Goal: Task Accomplishment & Management: Use online tool/utility

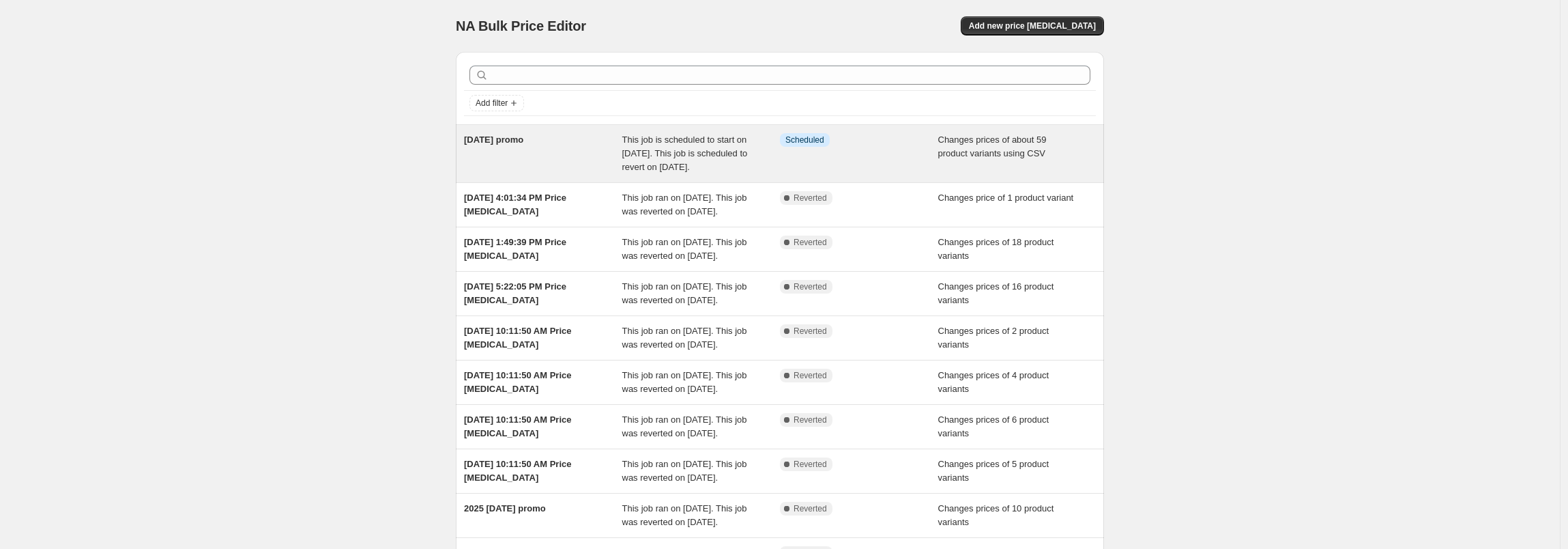
click at [524, 143] on span "[DATE] promo" at bounding box center [494, 139] width 59 height 10
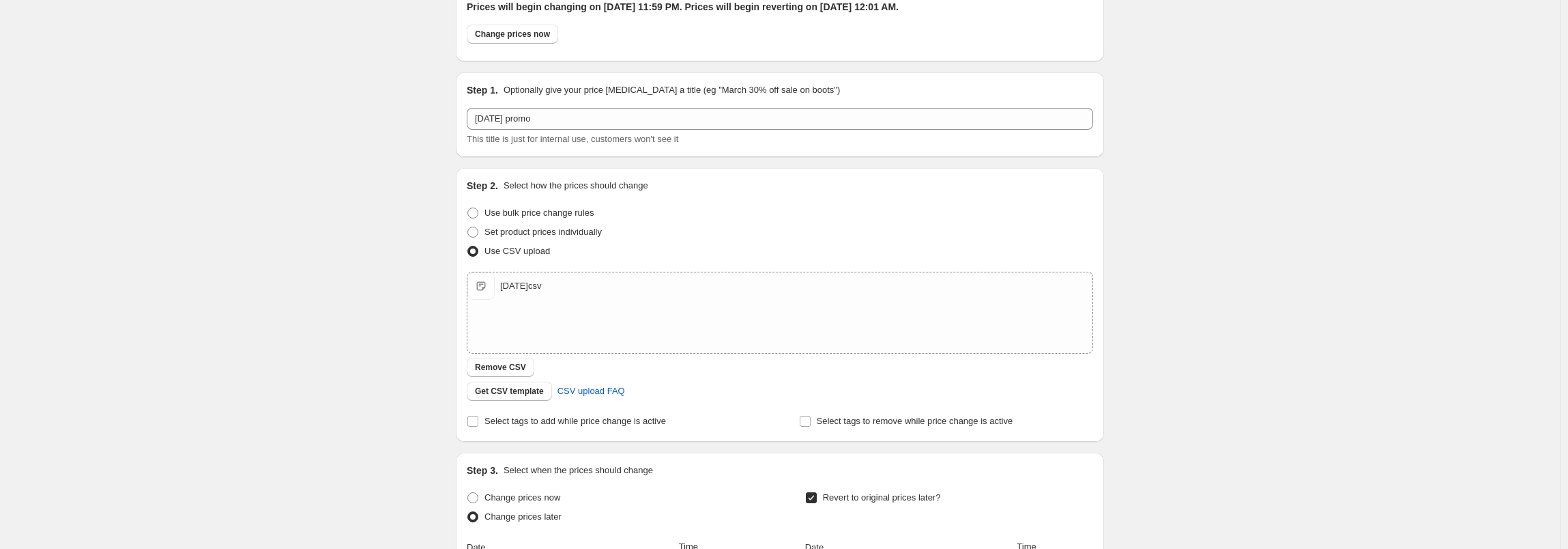
scroll to position [101, 0]
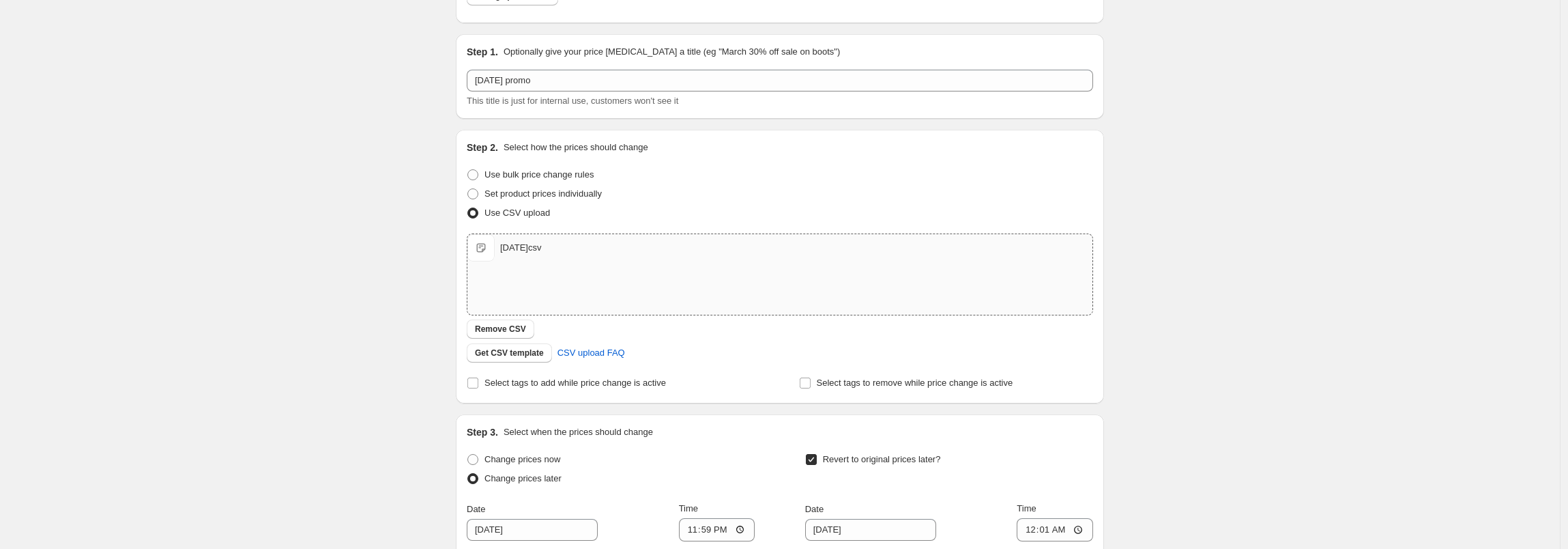
click at [541, 244] on div "[DATE]csv" at bounding box center [521, 248] width 41 height 14
click at [368, 264] on div "[DATE] promo. This page is ready [DATE] promo Info Scheduled Copy to new job De…" at bounding box center [780, 374] width 1560 height 950
drag, startPoint x: 478, startPoint y: 245, endPoint x: 426, endPoint y: 250, distance: 52.2
click at [392, 248] on div "[DATE] promo. This page is ready [DATE] promo Info Scheduled Copy to new job De…" at bounding box center [780, 374] width 1560 height 950
click at [491, 245] on span "[DATE]csv" at bounding box center [481, 248] width 27 height 27
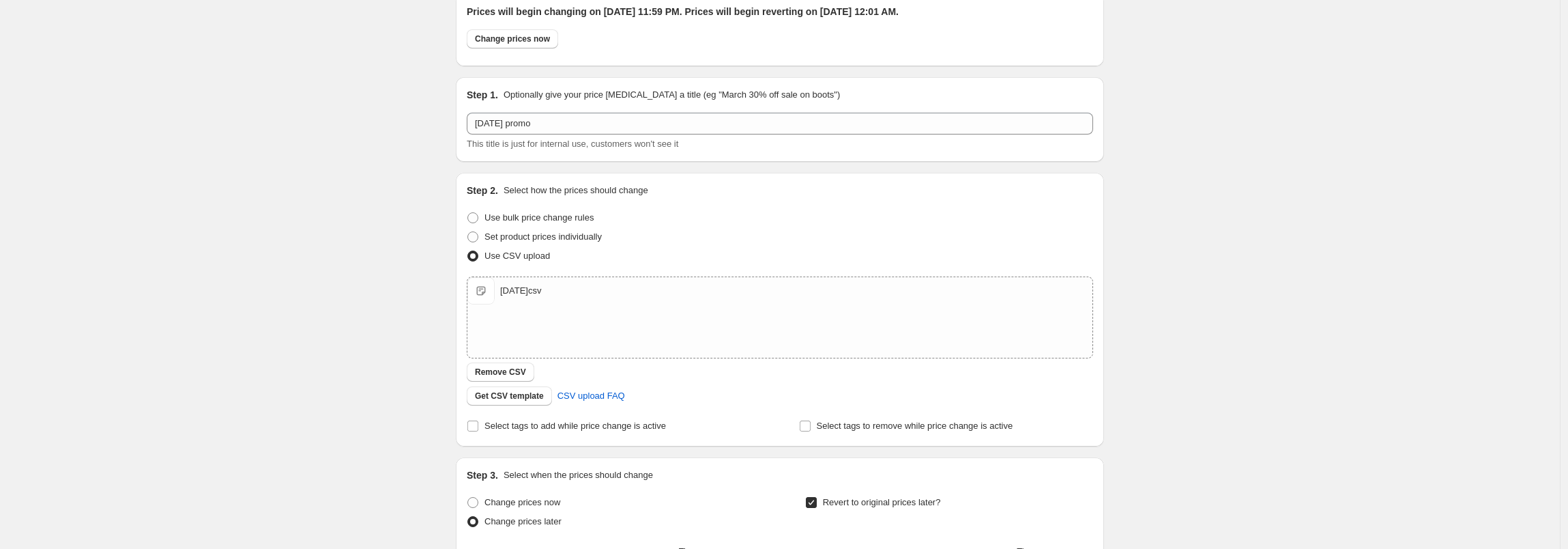
scroll to position [152, 0]
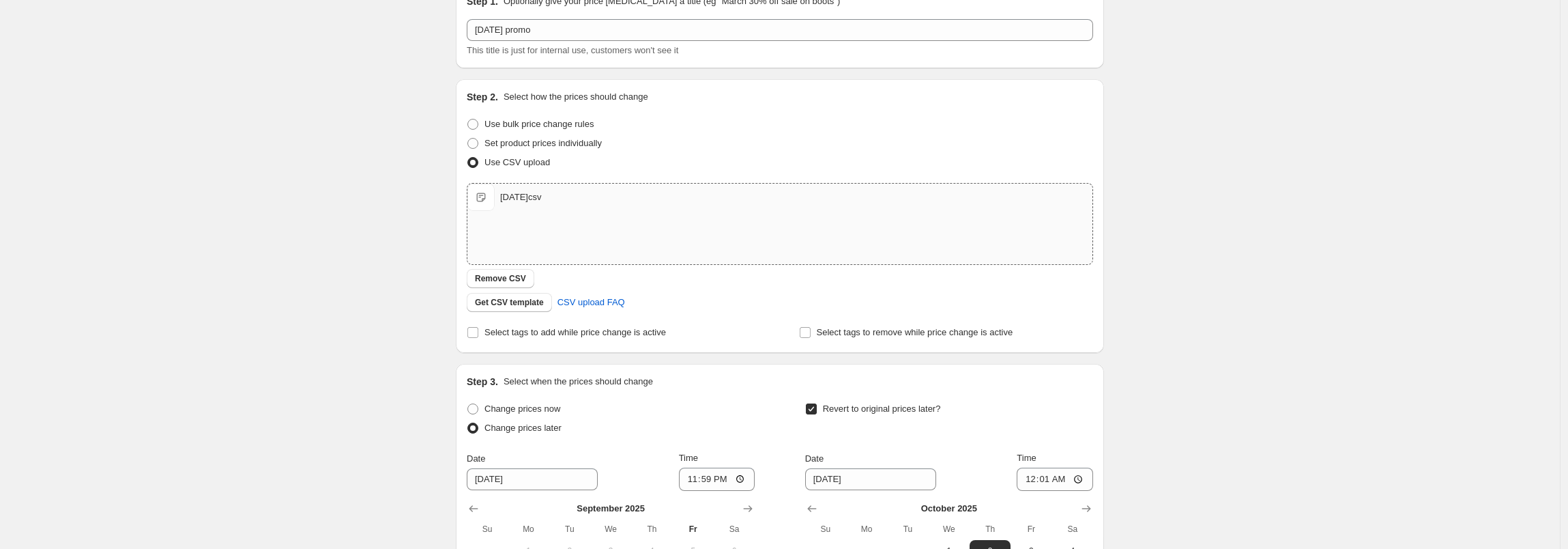
click at [532, 201] on div "[DATE]csv" at bounding box center [521, 197] width 41 height 14
drag, startPoint x: 535, startPoint y: 193, endPoint x: 531, endPoint y: 201, distance: 8.9
drag, startPoint x: 531, startPoint y: 201, endPoint x: 331, endPoint y: 252, distance: 206.4
click at [331, 252] on div "[DATE] promo. This page is ready [DATE] promo Info Scheduled Copy to new job De…" at bounding box center [780, 323] width 1560 height 950
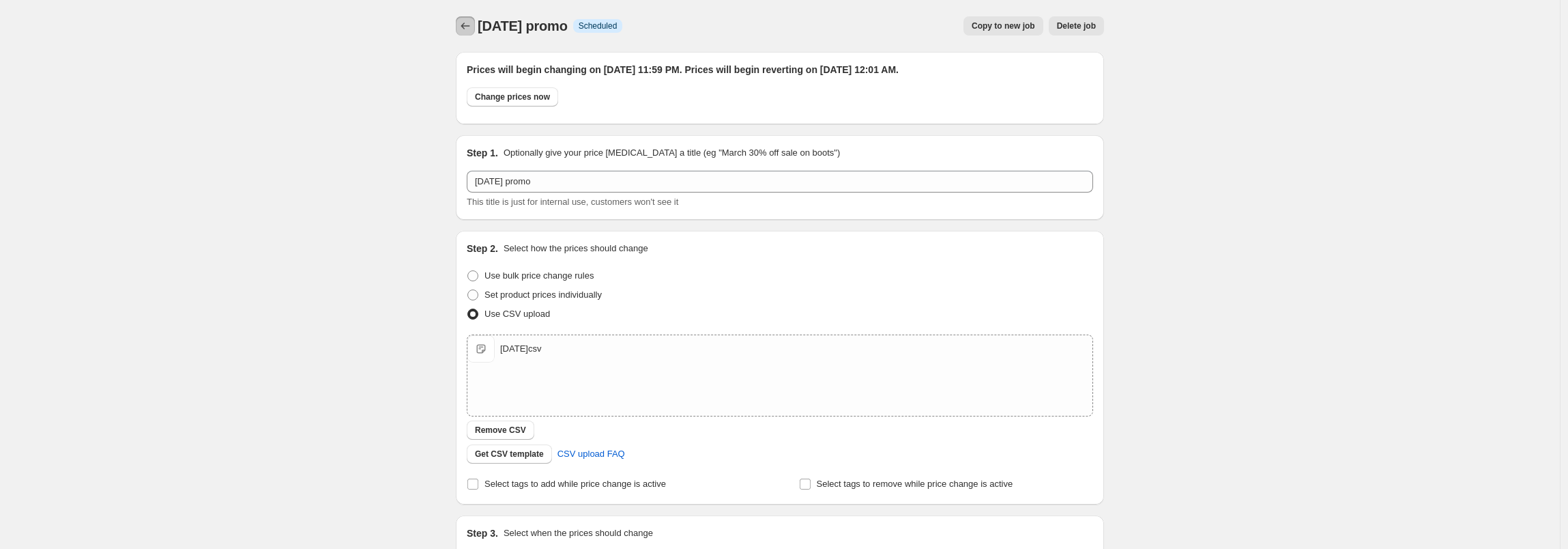
click at [468, 29] on icon "Price change jobs" at bounding box center [466, 26] width 14 height 14
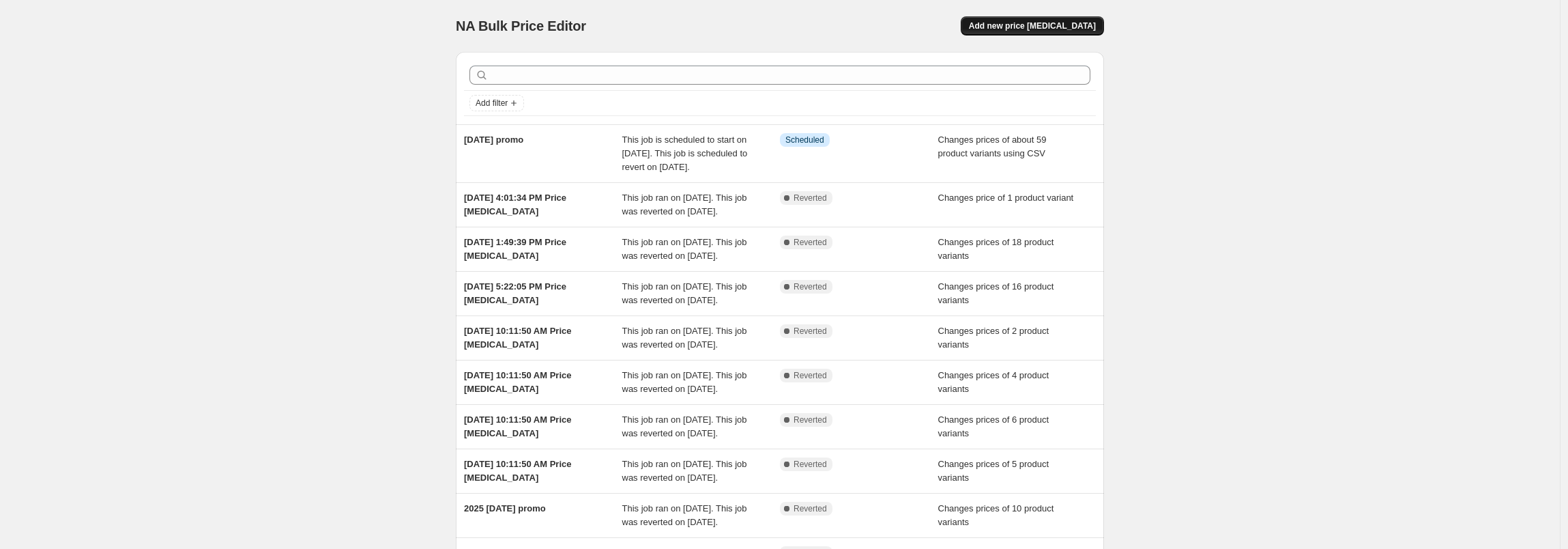
click at [1078, 17] on button "Add new price [MEDICAL_DATA]" at bounding box center [1032, 25] width 143 height 19
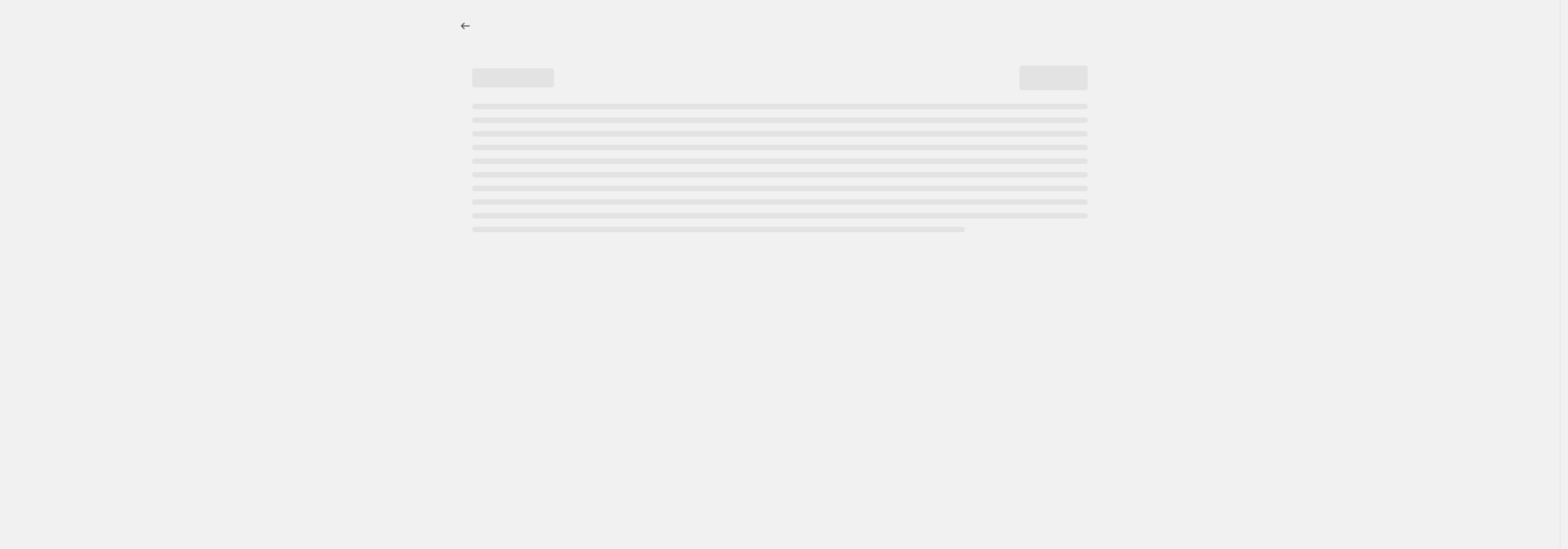
select select "percentage"
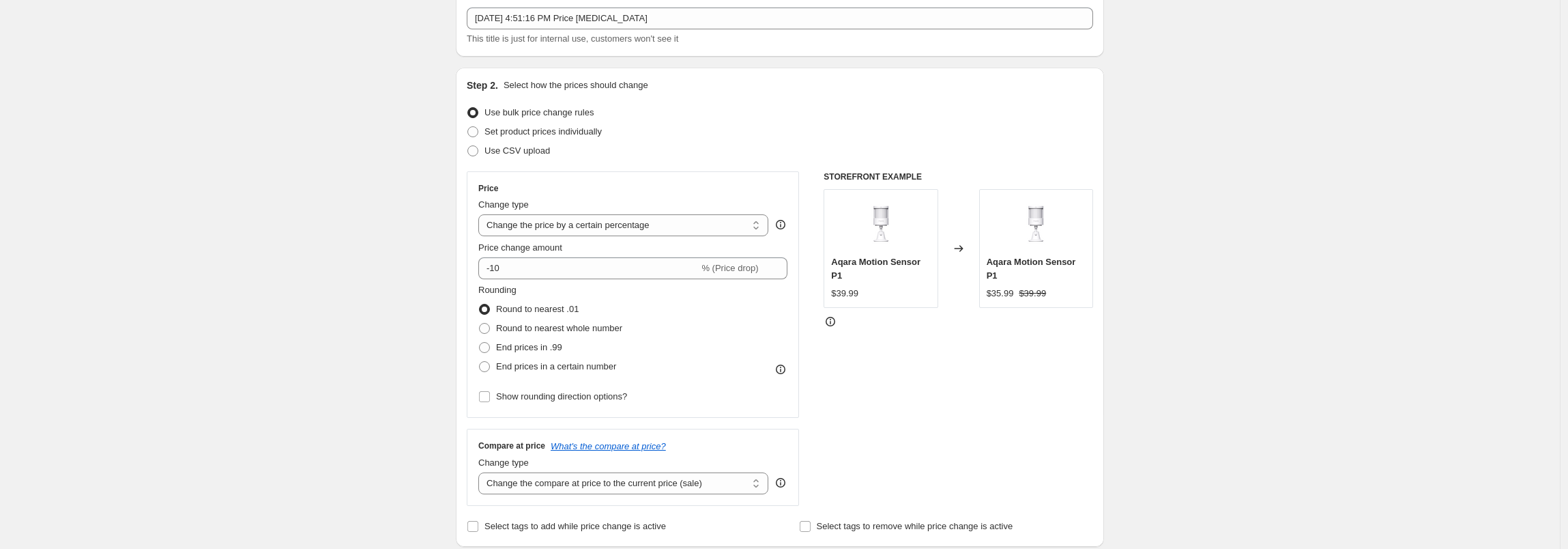
scroll to position [101, 0]
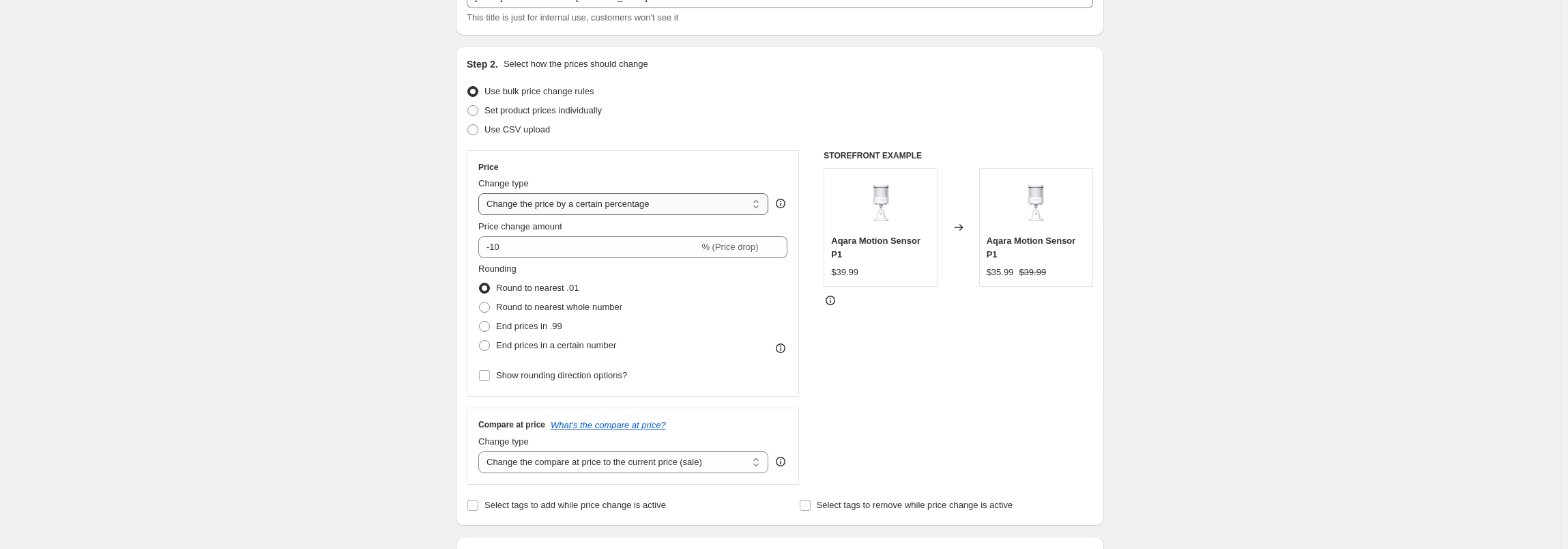
click at [526, 201] on select "Change the price to a certain amount Change the price by a certain amount Chang…" at bounding box center [623, 204] width 290 height 22
click at [482, 193] on select "Change the price to a certain amount Change the price by a certain amount Chang…" at bounding box center [623, 204] width 290 height 22
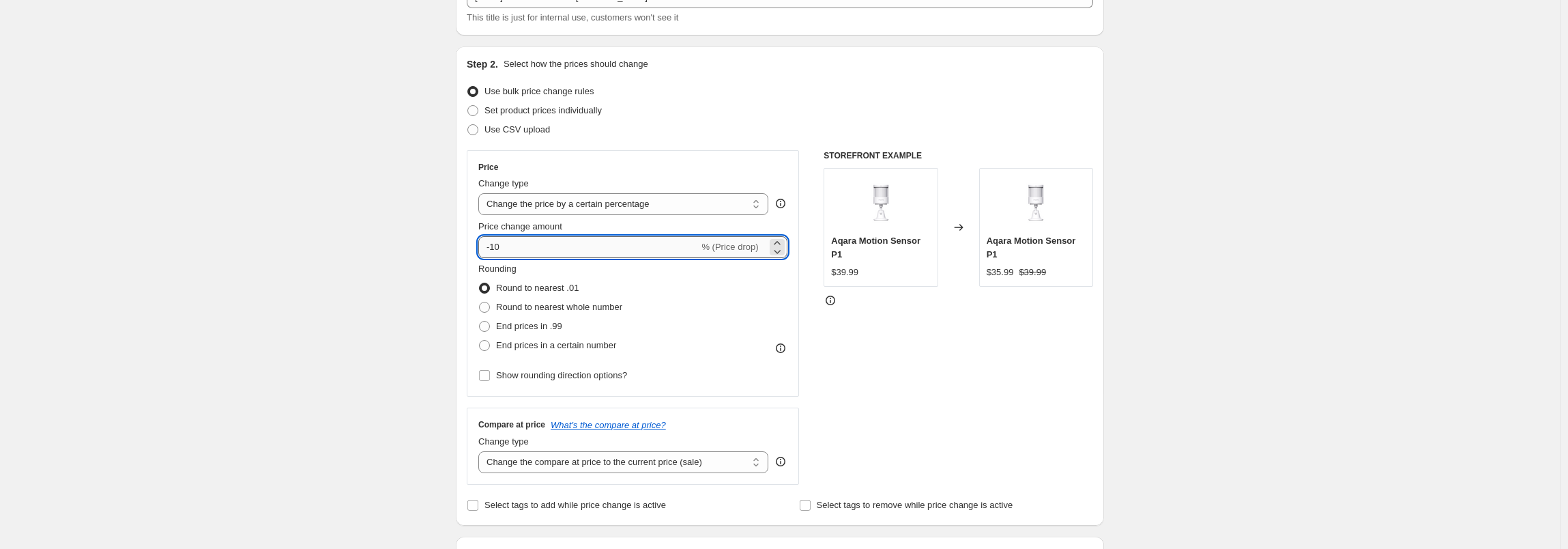
click at [501, 244] on input "-10" at bounding box center [588, 247] width 220 height 22
type input "-1"
type input "-25"
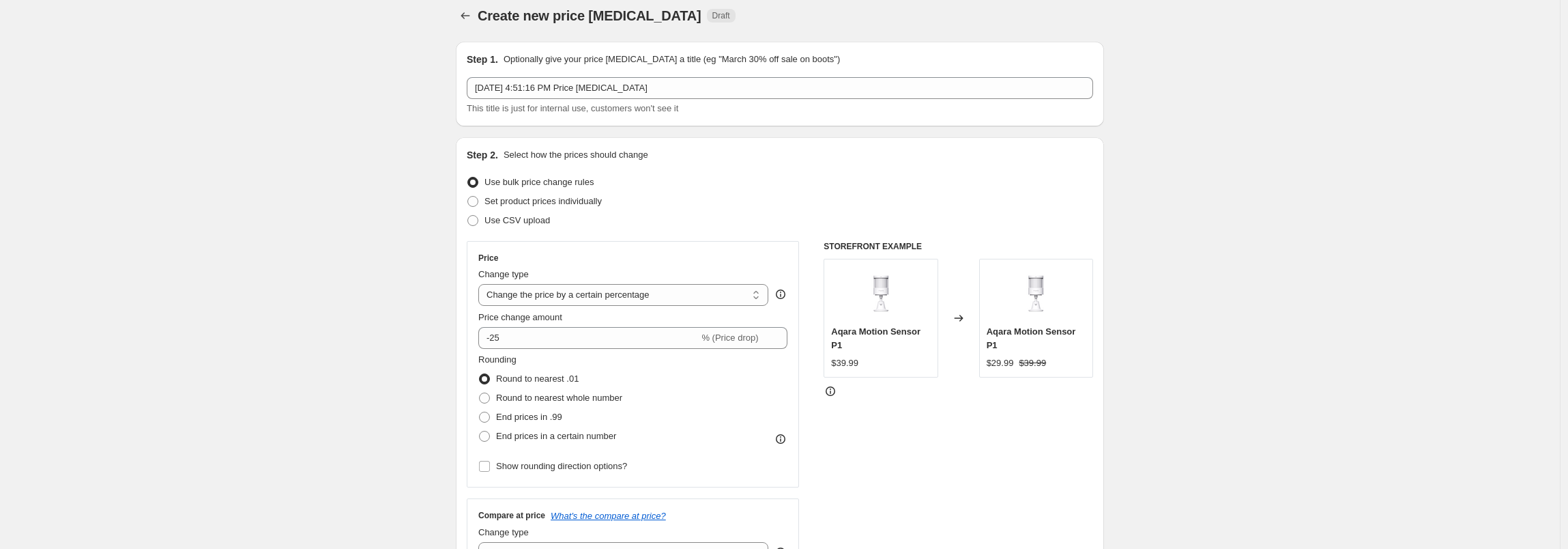
scroll to position [0, 0]
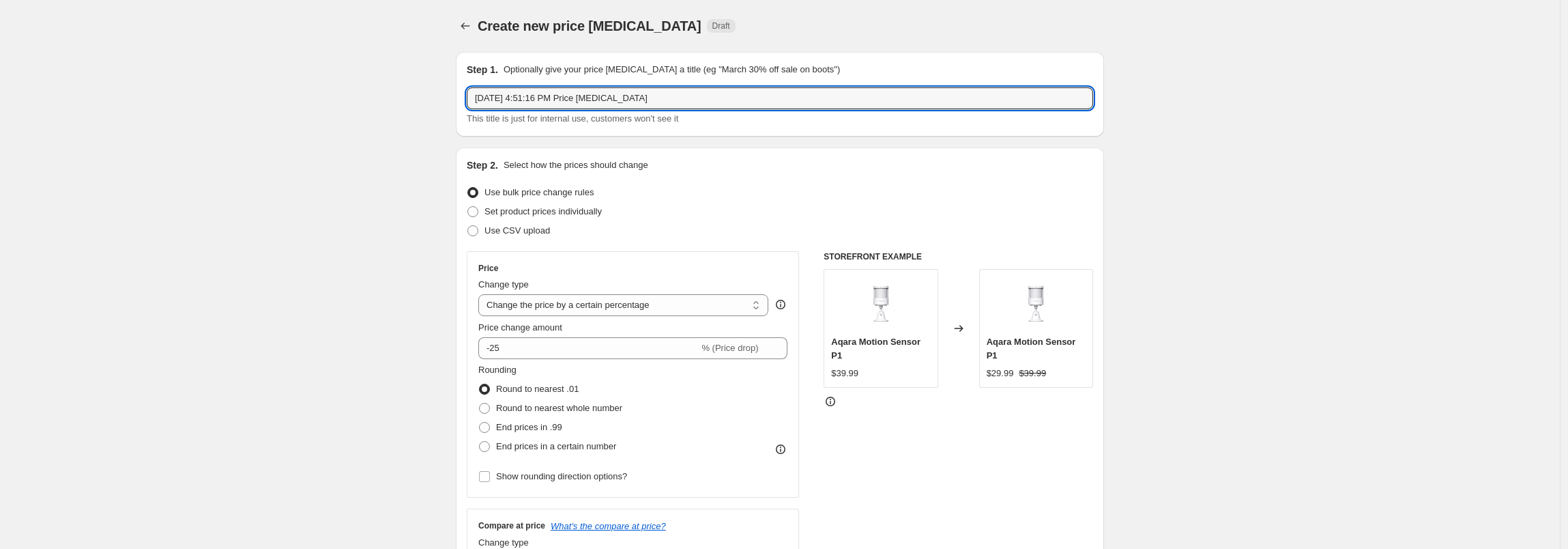
drag, startPoint x: 645, startPoint y: 99, endPoint x: 257, endPoint y: 90, distance: 388.1
type input "P"
type input "9.29 promo G5 grey"
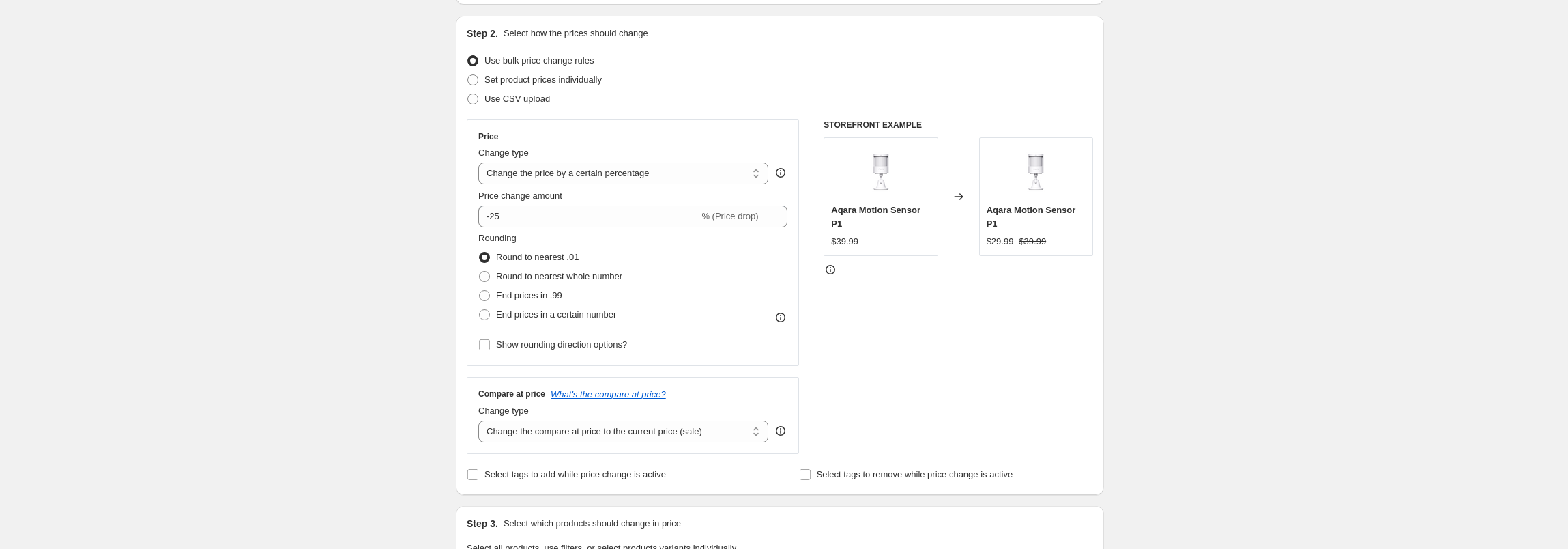
scroll to position [152, 0]
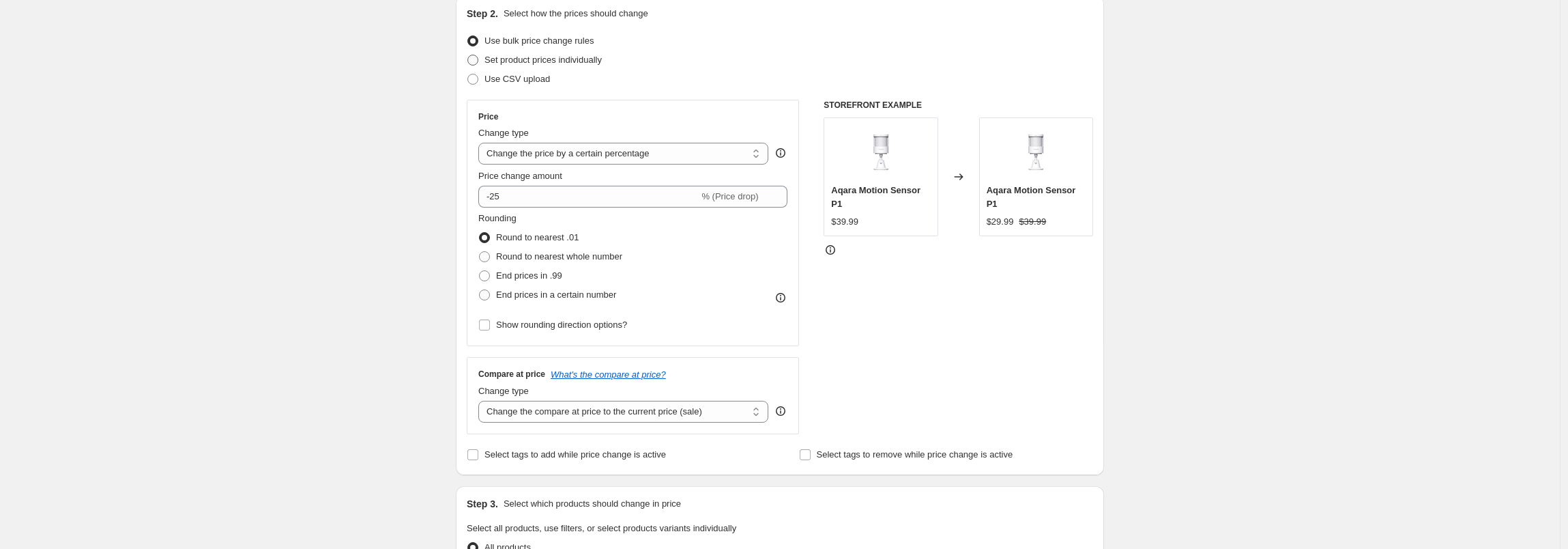
click at [598, 63] on span "Set product prices individually" at bounding box center [543, 59] width 117 height 10
click at [468, 55] on input "Set product prices individually" at bounding box center [468, 55] width 1 height 1
radio input "true"
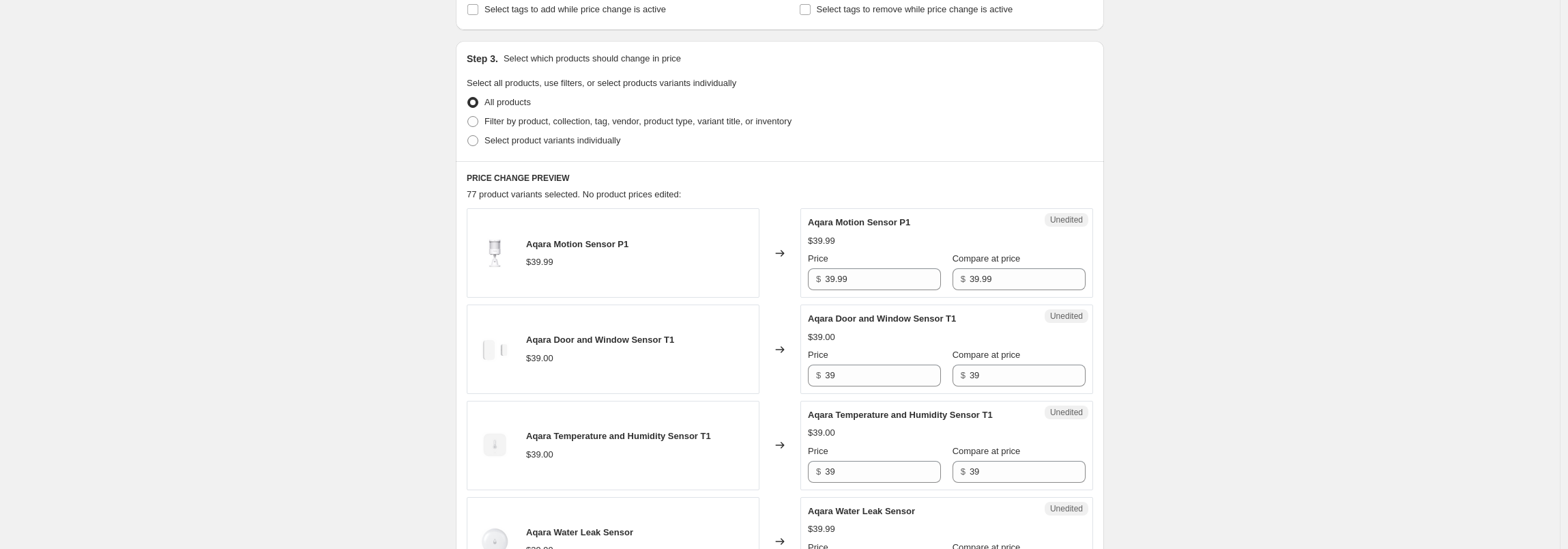
scroll to position [252, 0]
click at [490, 141] on span "Select product variants individually" at bounding box center [552, 138] width 136 height 10
click at [468, 134] on input "Select product variants individually" at bounding box center [468, 134] width 1 height 1
radio input "true"
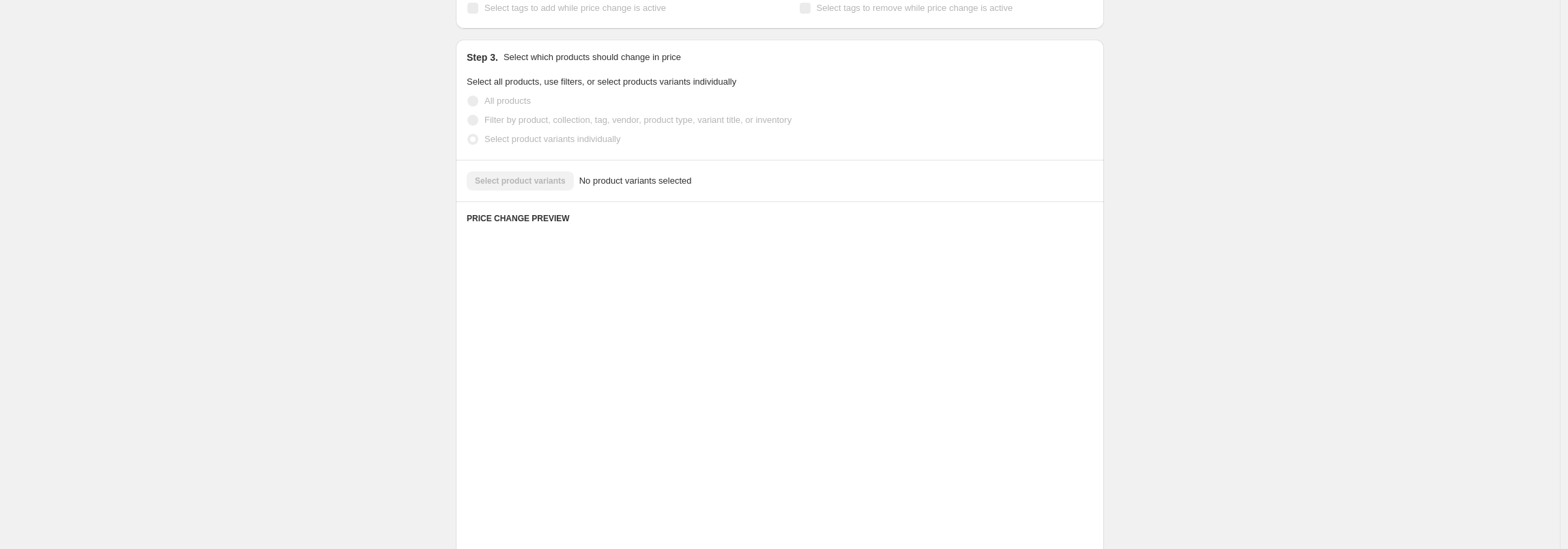
scroll to position [166, 0]
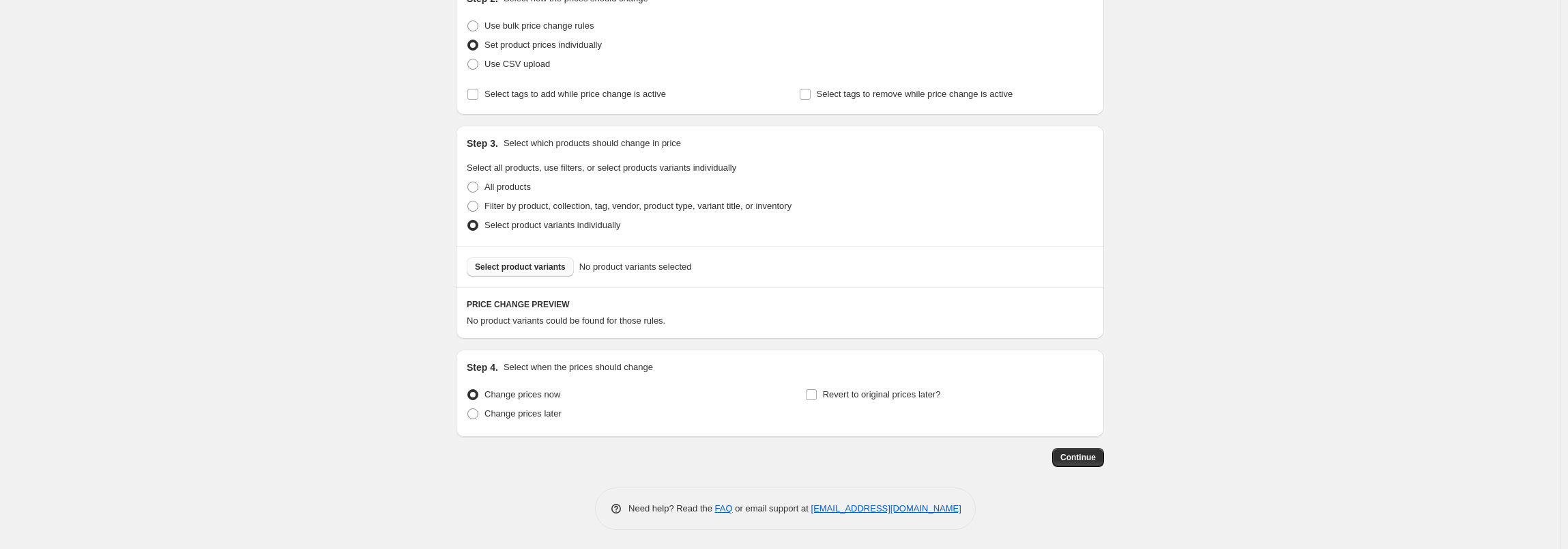
click at [532, 265] on span "Select product variants" at bounding box center [520, 267] width 91 height 11
